Goal: Task Accomplishment & Management: Manage account settings

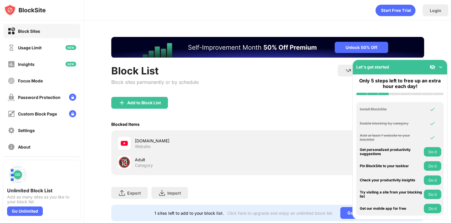
click at [159, 140] on div "[DOMAIN_NAME]" at bounding box center [201, 140] width 133 height 6
click at [138, 140] on div "[DOMAIN_NAME]" at bounding box center [201, 140] width 133 height 6
click at [256, 117] on div "Add to Block List" at bounding box center [267, 107] width 313 height 21
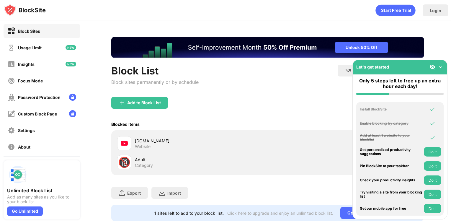
click at [260, 103] on div "Add to Block List" at bounding box center [267, 107] width 313 height 21
click at [242, 144] on div "[DOMAIN_NAME] Website" at bounding box center [201, 143] width 133 height 12
click at [441, 67] on img at bounding box center [440, 67] width 6 height 6
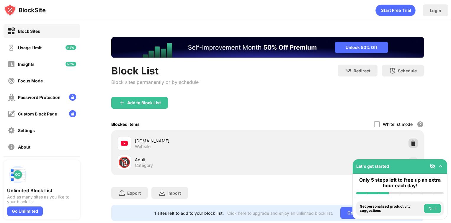
click at [410, 141] on img at bounding box center [413, 143] width 6 height 6
